Goal: Information Seeking & Learning: Check status

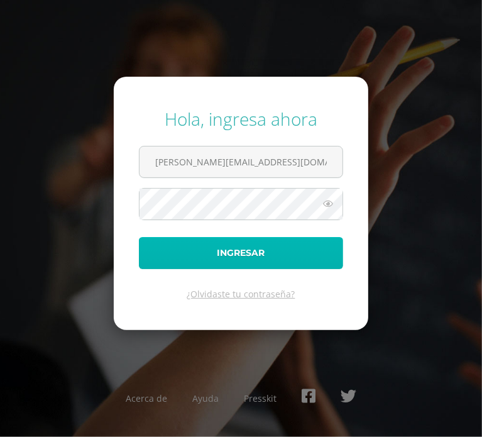
drag, startPoint x: 258, startPoint y: 251, endPoint x: 261, endPoint y: 244, distance: 8.2
click at [258, 250] on button "Ingresar" at bounding box center [241, 253] width 204 height 32
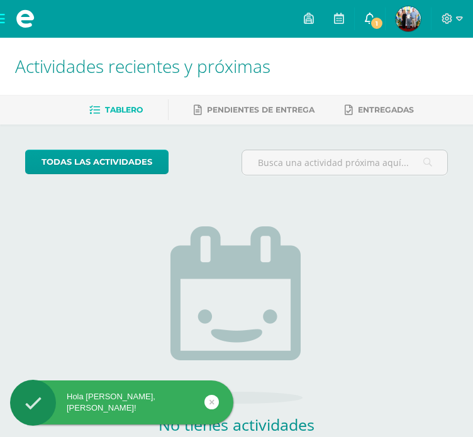
click at [370, 23] on icon at bounding box center [370, 18] width 10 height 11
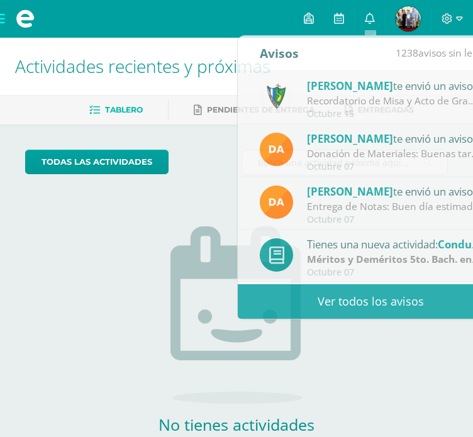
click at [405, 16] on img at bounding box center [407, 18] width 25 height 25
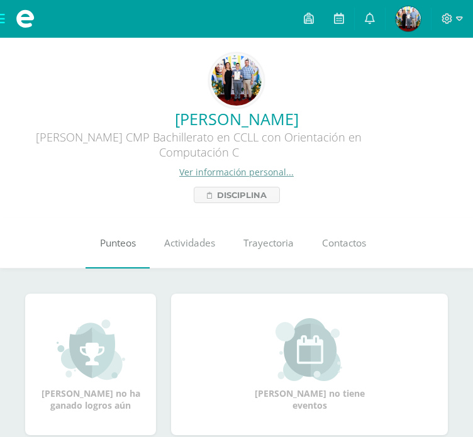
click at [111, 245] on span "Punteos" at bounding box center [118, 242] width 36 height 13
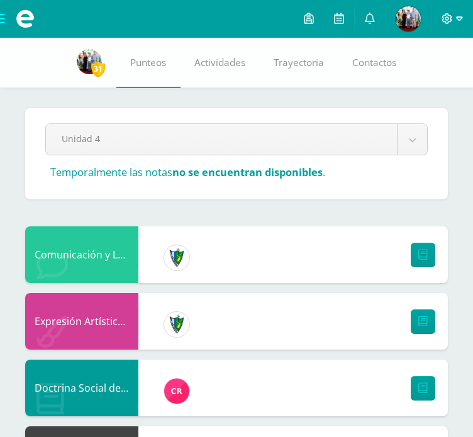
click at [457, 14] on icon at bounding box center [459, 18] width 7 height 11
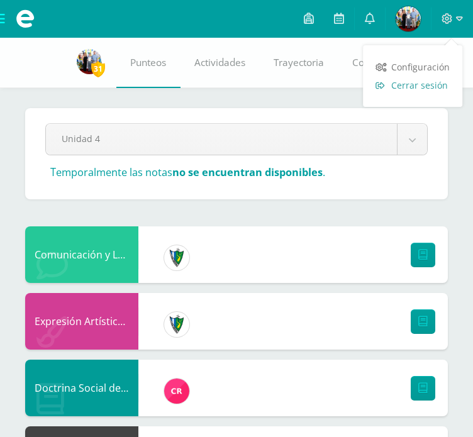
click at [400, 83] on span "Cerrar sesión" at bounding box center [419, 85] width 57 height 12
